Goal: Information Seeking & Learning: Learn about a topic

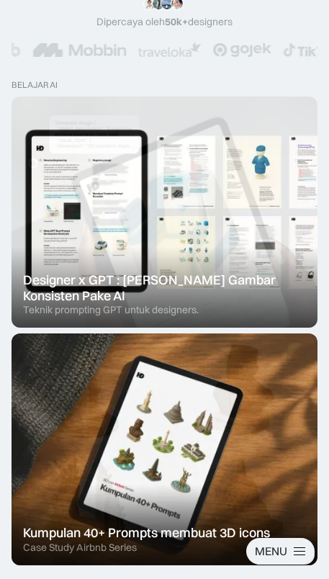
scroll to position [148, 0]
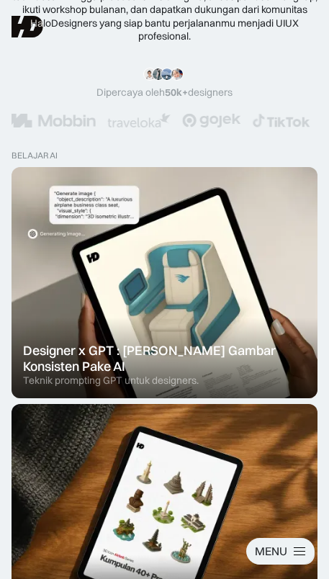
click at [286, 551] on div "MENU" at bounding box center [271, 550] width 32 height 15
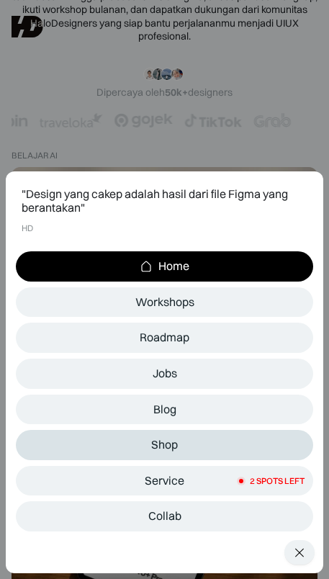
click at [167, 443] on div "Shop" at bounding box center [164, 444] width 27 height 13
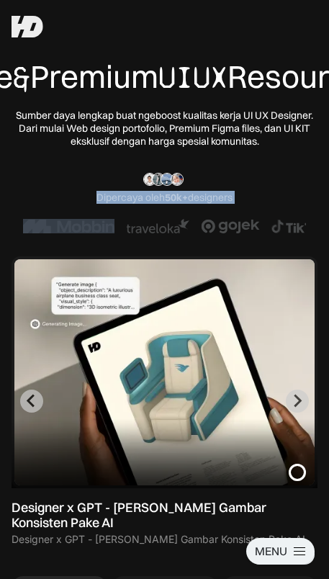
click at [284, 204] on div "Free & Premium UIUX Resources Sumber daya lengkap buat ngeboost kualitas kerja …" at bounding box center [165, 302] width 306 height 488
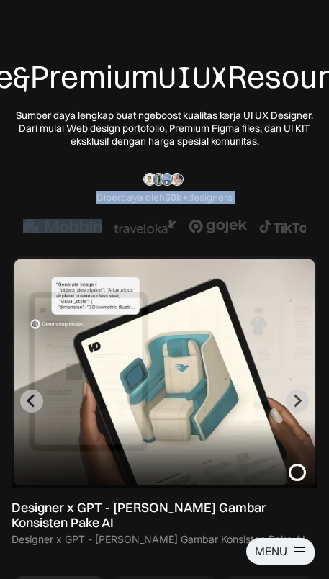
drag, startPoint x: 271, startPoint y: 191, endPoint x: 271, endPoint y: 212, distance: 20.9
click at [271, 212] on div "Free & Premium UIUX Resources Sumber daya lengkap buat ngeboost kualitas kerja …" at bounding box center [165, 302] width 306 height 488
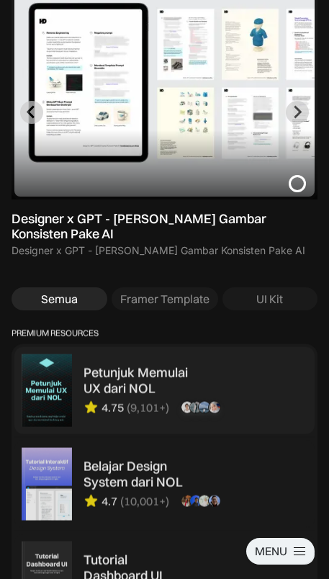
scroll to position [530, 0]
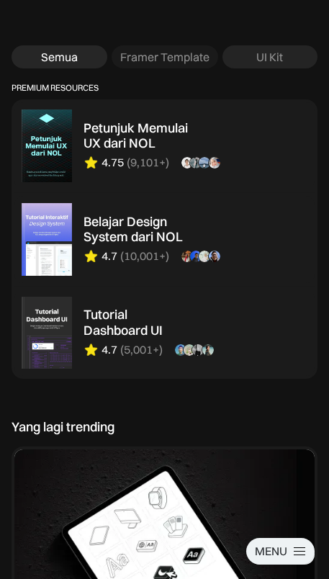
click at [270, 65] on div "UI Kit" at bounding box center [269, 57] width 27 height 15
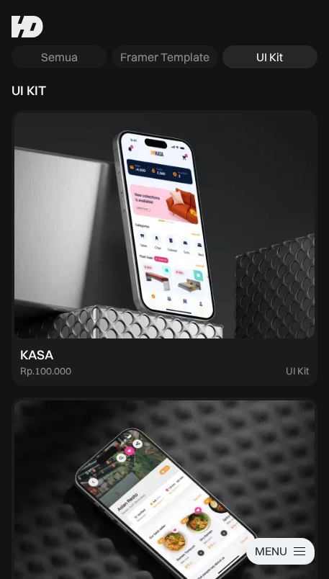
scroll to position [525, 0]
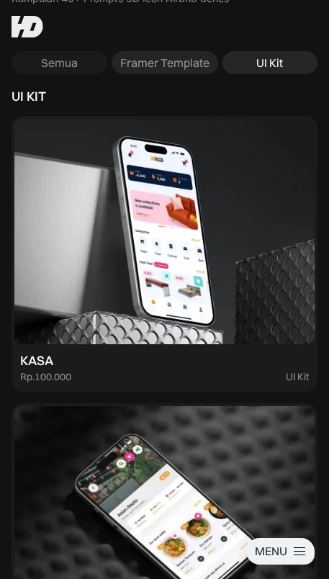
click at [157, 71] on div "Framer Template" at bounding box center [164, 62] width 89 height 15
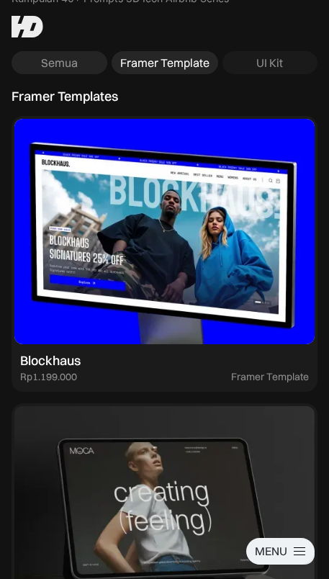
click at [79, 75] on link "Semua" at bounding box center [60, 63] width 96 height 24
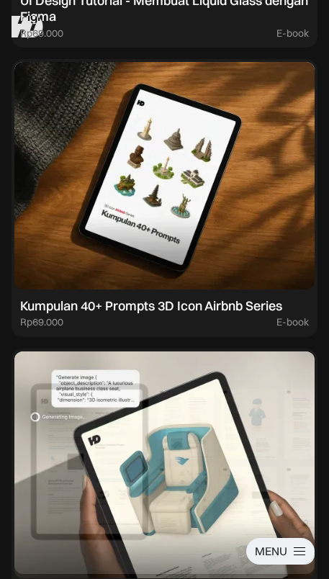
scroll to position [410, 0]
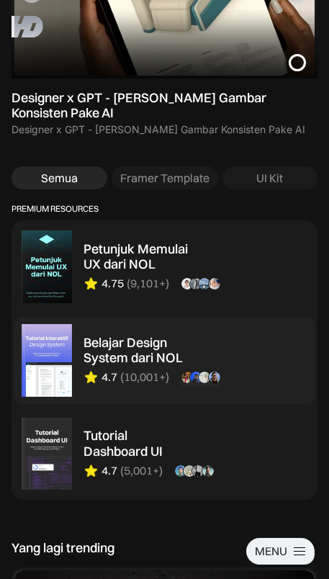
click at [135, 366] on div "Belajar Design System dari NOL" at bounding box center [137, 350] width 108 height 31
click at [126, 272] on div "Petunjuk Memulai UX dari NOL" at bounding box center [137, 256] width 108 height 31
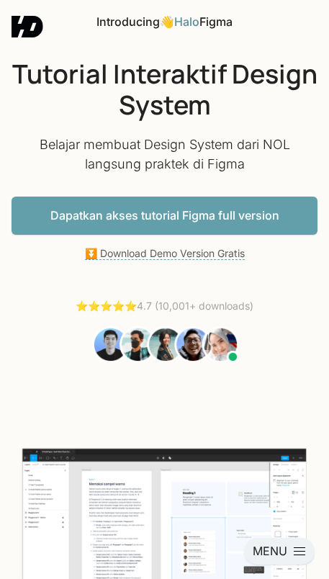
click at [225, 207] on link "Dapatkan akses tutorial Figma full version" at bounding box center [165, 215] width 306 height 38
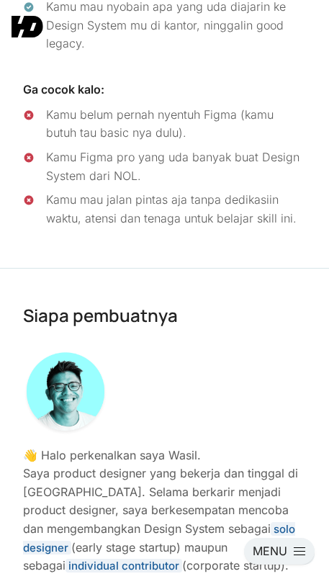
scroll to position [7319, 0]
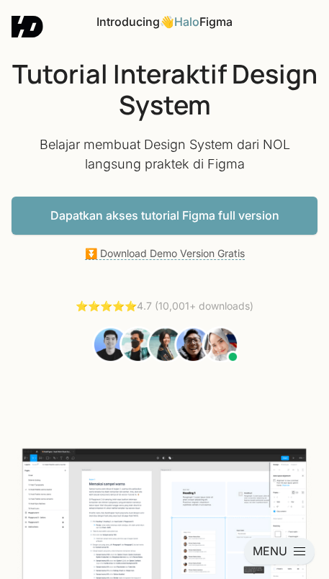
click at [258, 222] on link "Dapatkan akses tutorial Figma full version" at bounding box center [165, 215] width 306 height 38
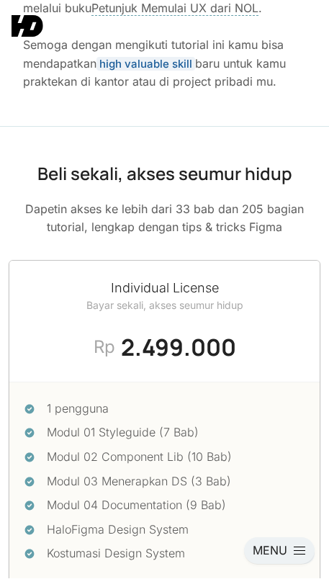
scroll to position [8460, 0]
